Goal: Check status: Check status

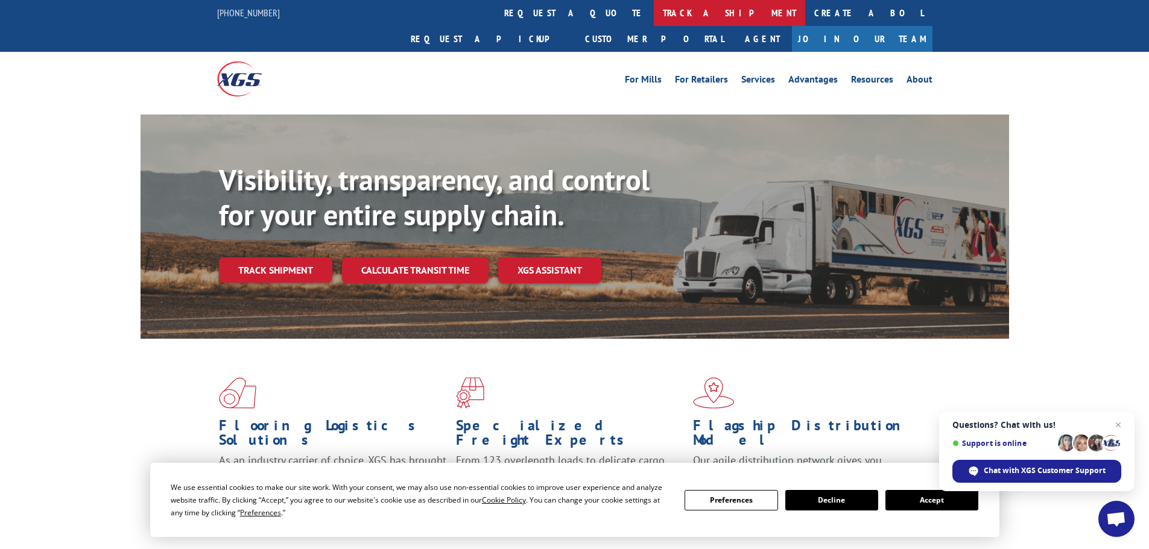
click at [654, 10] on link "track a shipment" at bounding box center [729, 13] width 151 height 26
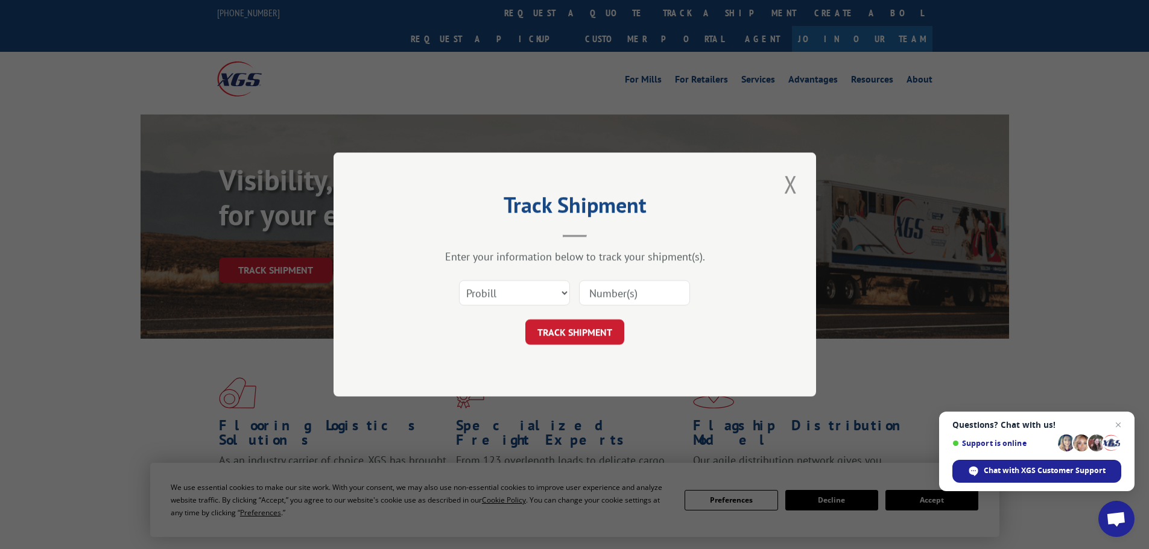
click at [629, 292] on input at bounding box center [634, 292] width 111 height 25
paste input "2550227"
type input "2550227"
click at [598, 325] on button "TRACK SHIPMENT" at bounding box center [574, 332] width 99 height 25
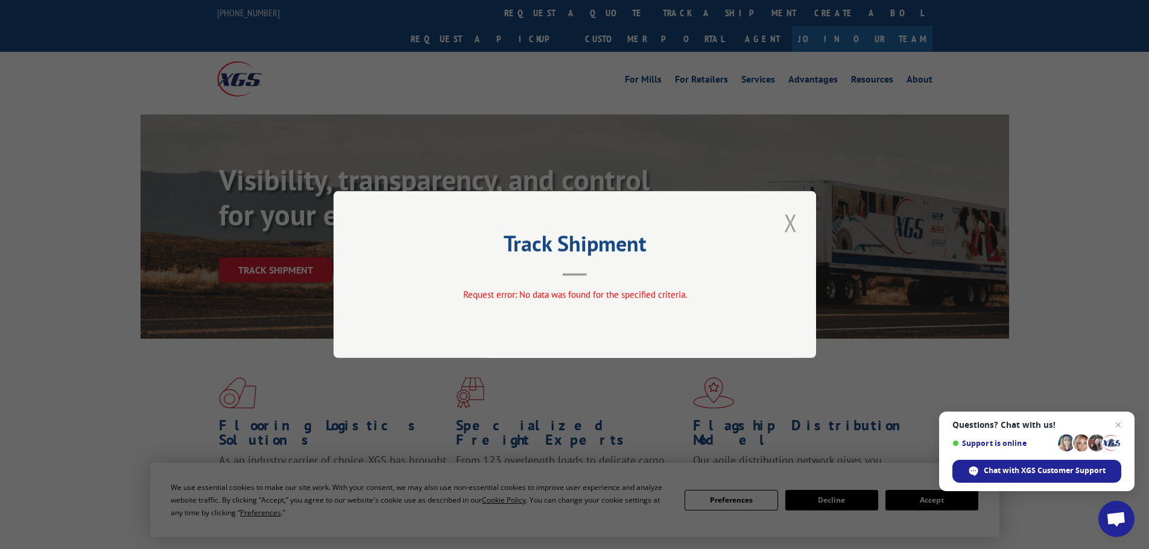
click at [791, 214] on button "Close modal" at bounding box center [790, 222] width 21 height 33
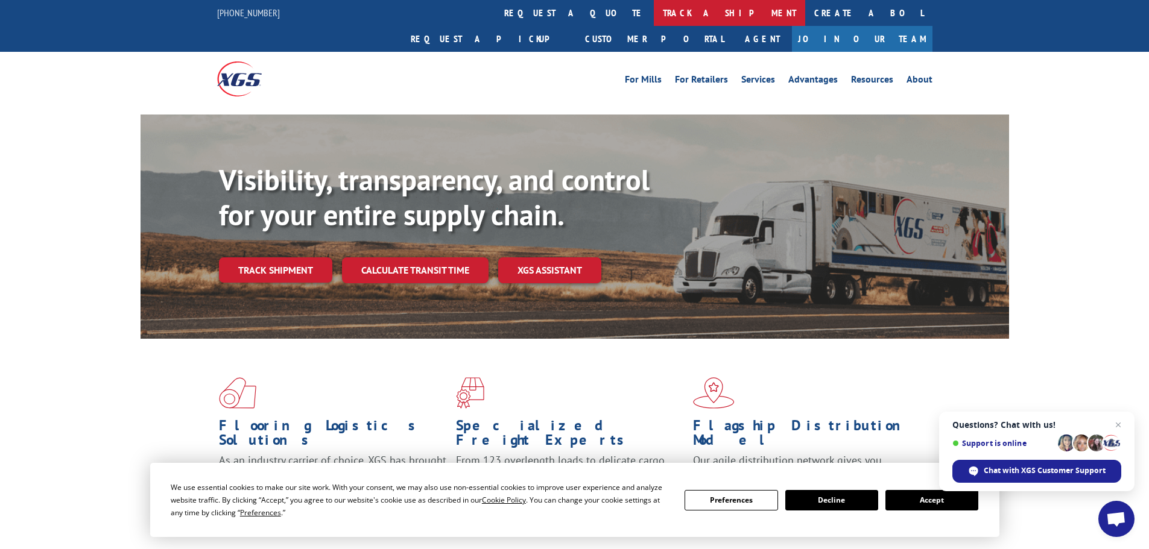
click at [654, 6] on link "track a shipment" at bounding box center [729, 13] width 151 height 26
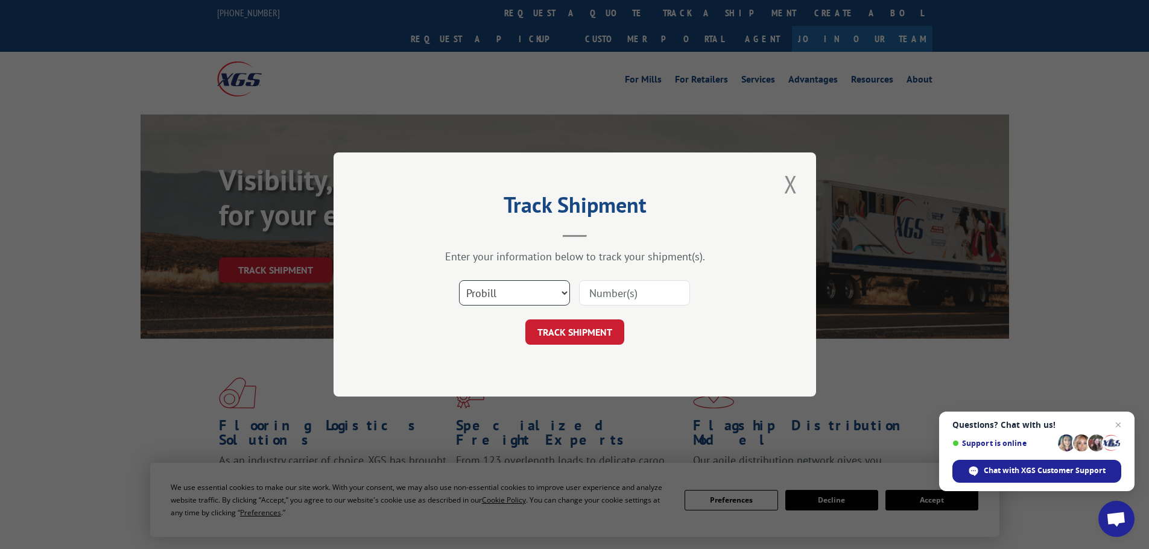
click at [494, 290] on select "Select category... Probill BOL PO" at bounding box center [514, 292] width 111 height 25
select select "po"
click at [459, 280] on select "Select category... Probill BOL PO" at bounding box center [514, 292] width 111 height 25
click at [612, 295] on input at bounding box center [634, 292] width 111 height 25
paste input "07672862"
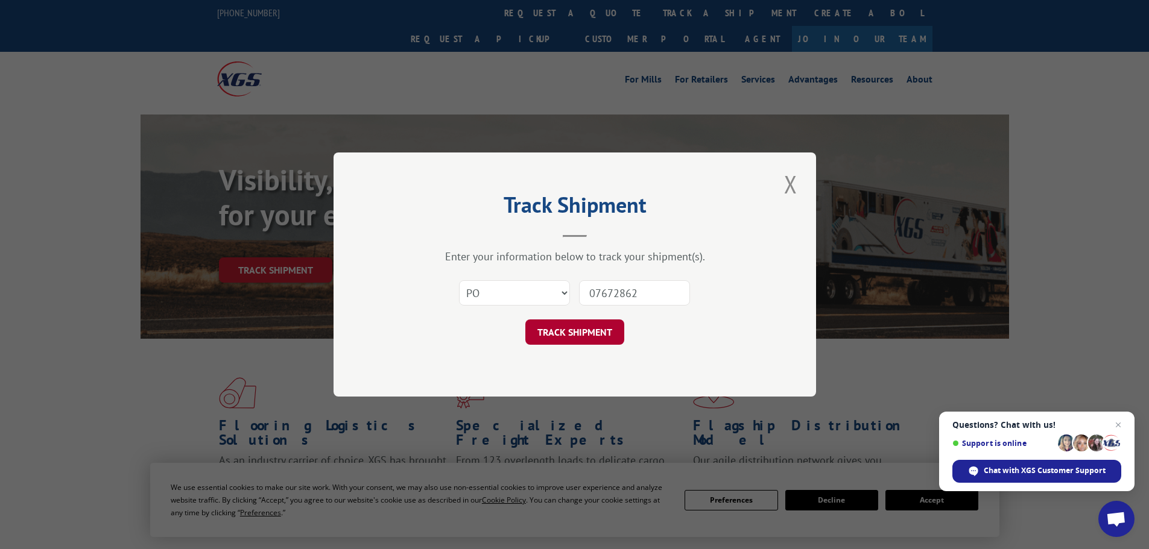
type input "07672862"
click at [590, 332] on button "TRACK SHIPMENT" at bounding box center [574, 332] width 99 height 25
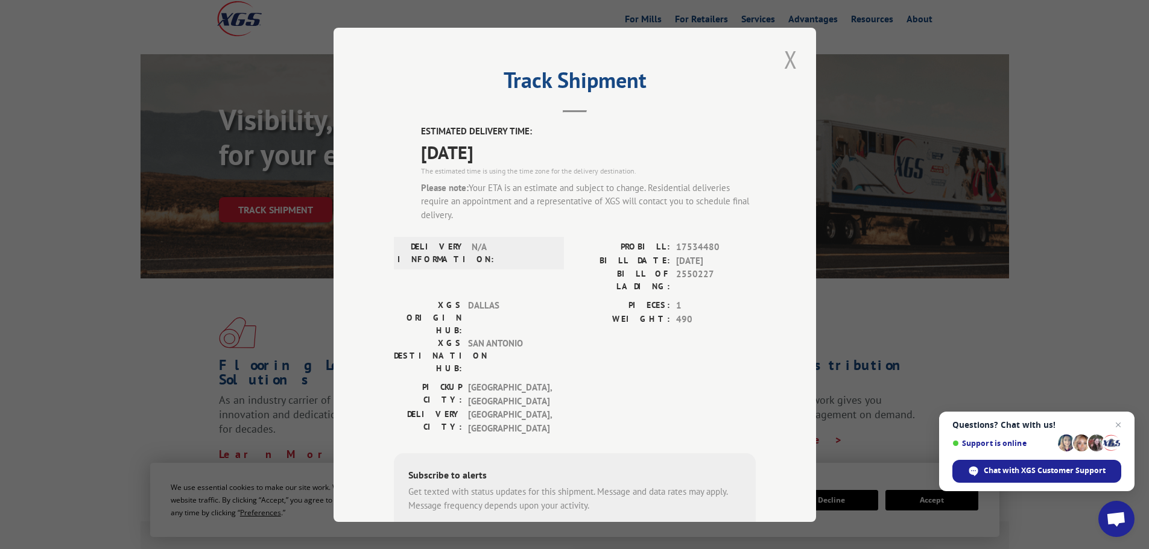
click at [788, 60] on button "Close modal" at bounding box center [790, 59] width 21 height 33
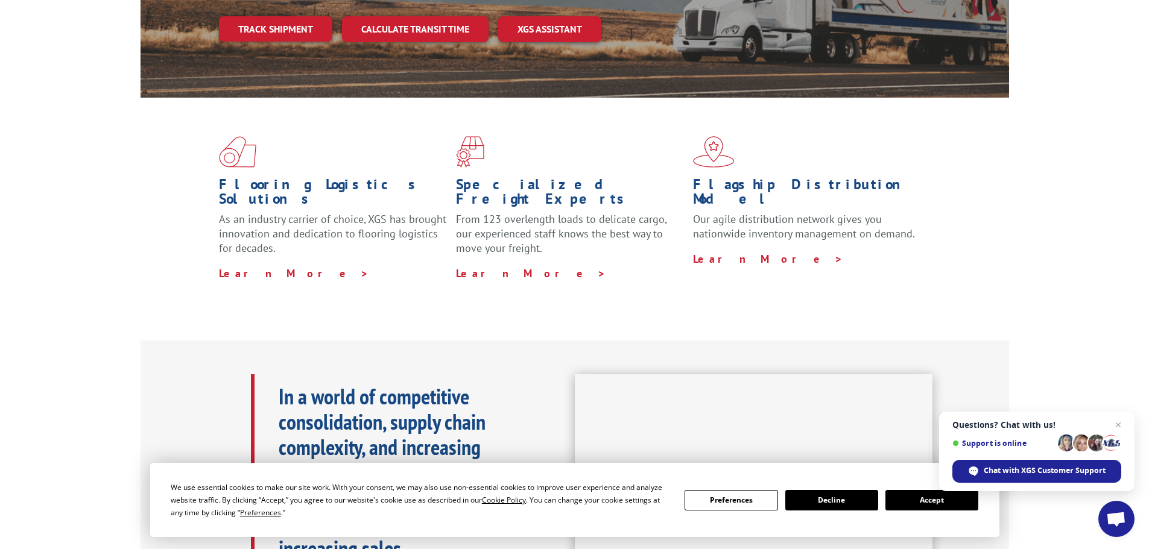
scroll to position [362, 0]
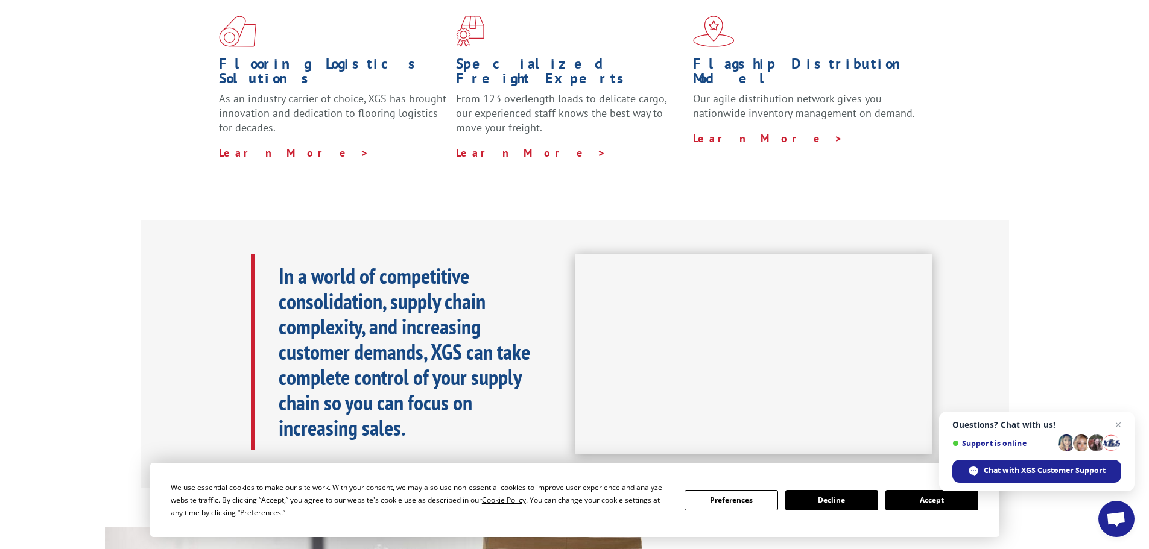
click at [936, 502] on button "Accept" at bounding box center [931, 500] width 93 height 21
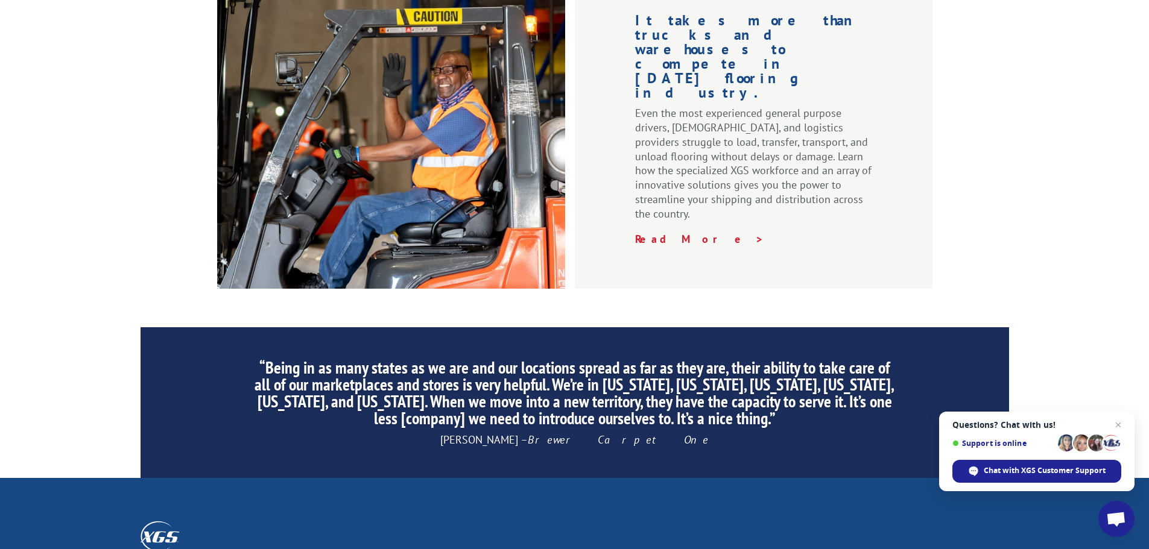
scroll to position [1809, 0]
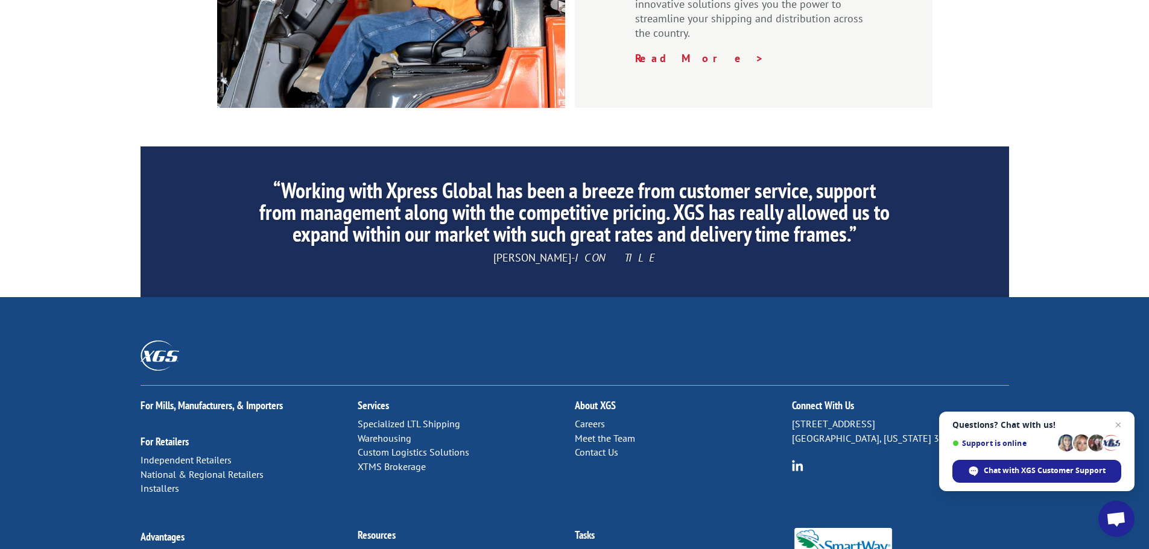
click at [601, 446] on link "Contact Us" at bounding box center [596, 452] width 43 height 12
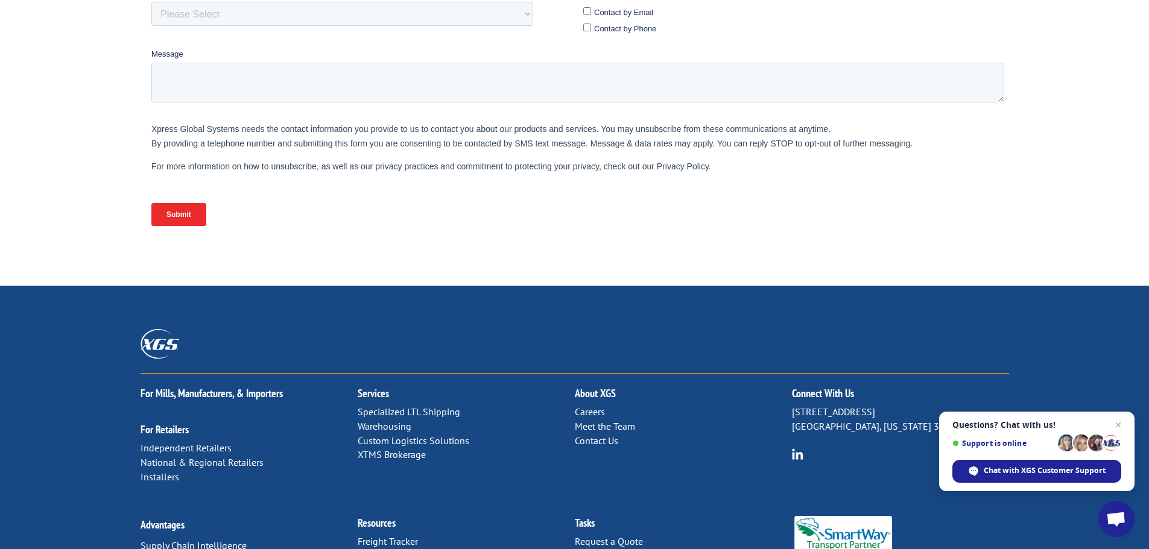
scroll to position [181, 0]
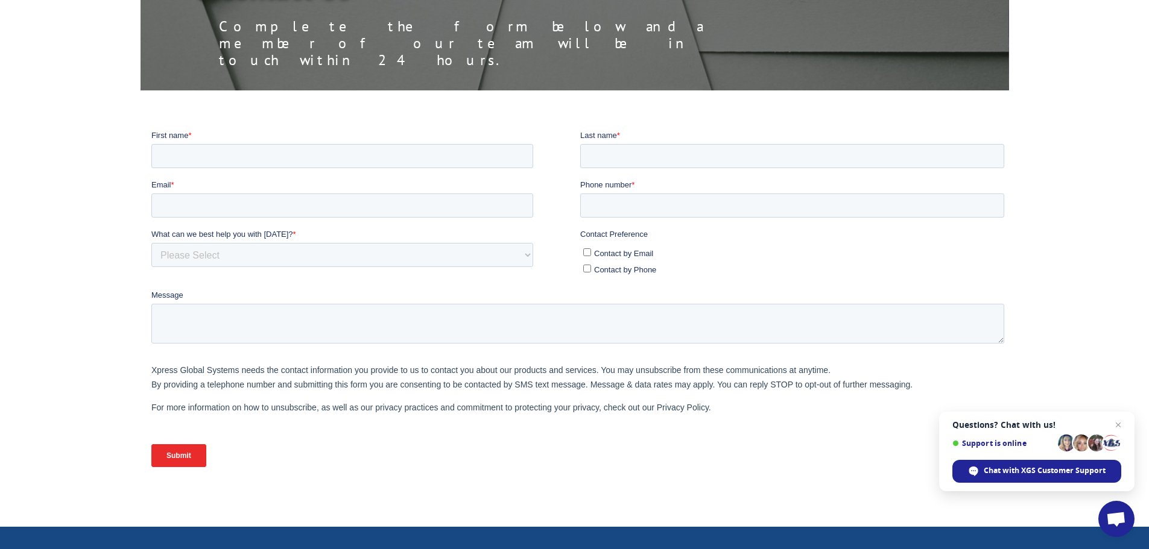
click at [175, 367] on p "Xpress Global Systems needs the contact information you provide to us to contac…" at bounding box center [580, 376] width 858 height 29
drag, startPoint x: 236, startPoint y: 368, endPoint x: 169, endPoint y: 378, distance: 66.9
click at [169, 378] on p "Xpress Global Systems needs the contact information you provide to us to contac…" at bounding box center [580, 376] width 858 height 29
drag, startPoint x: 238, startPoint y: 371, endPoint x: 147, endPoint y: 367, distance: 91.7
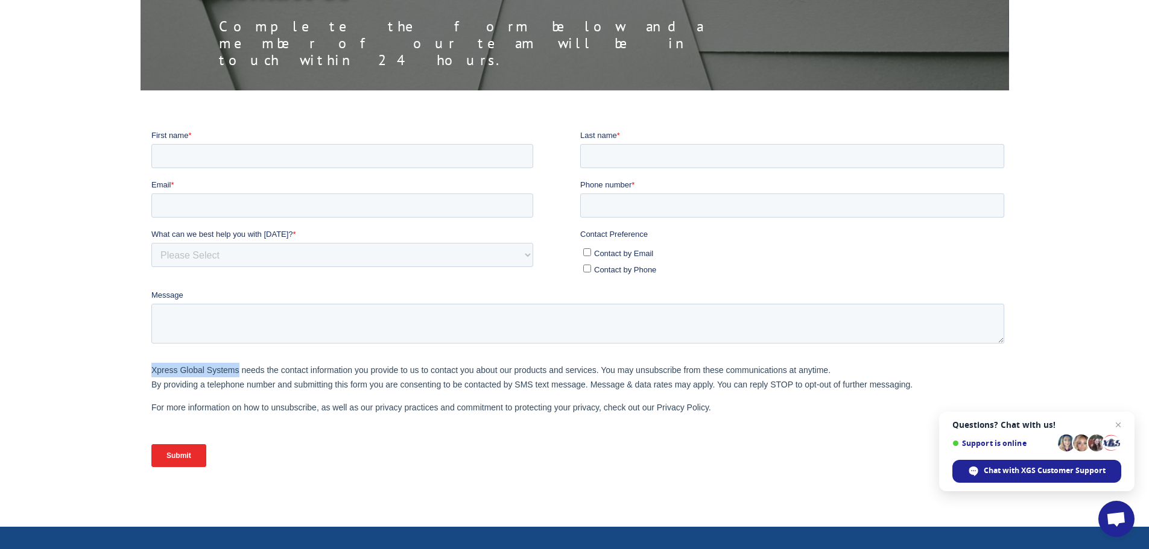
click html "First name * Last name * Email * Phone number * What can we best help you with …"
copy p "Xpress Global Systems"
